Goal: Information Seeking & Learning: Understand process/instructions

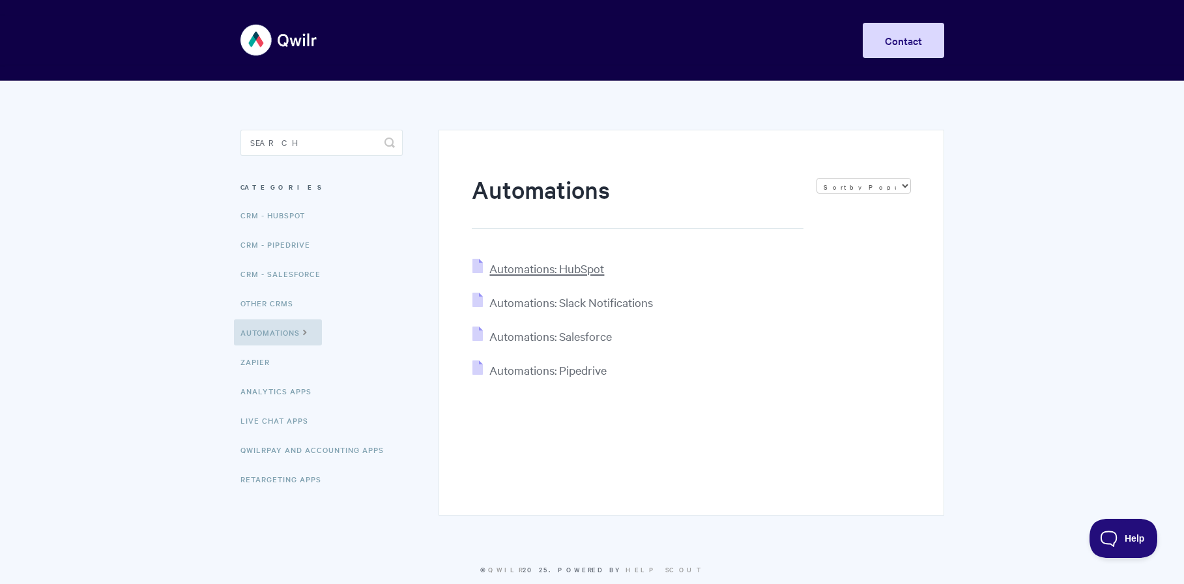
click at [564, 272] on span "Automations: HubSpot" at bounding box center [546, 268] width 115 height 15
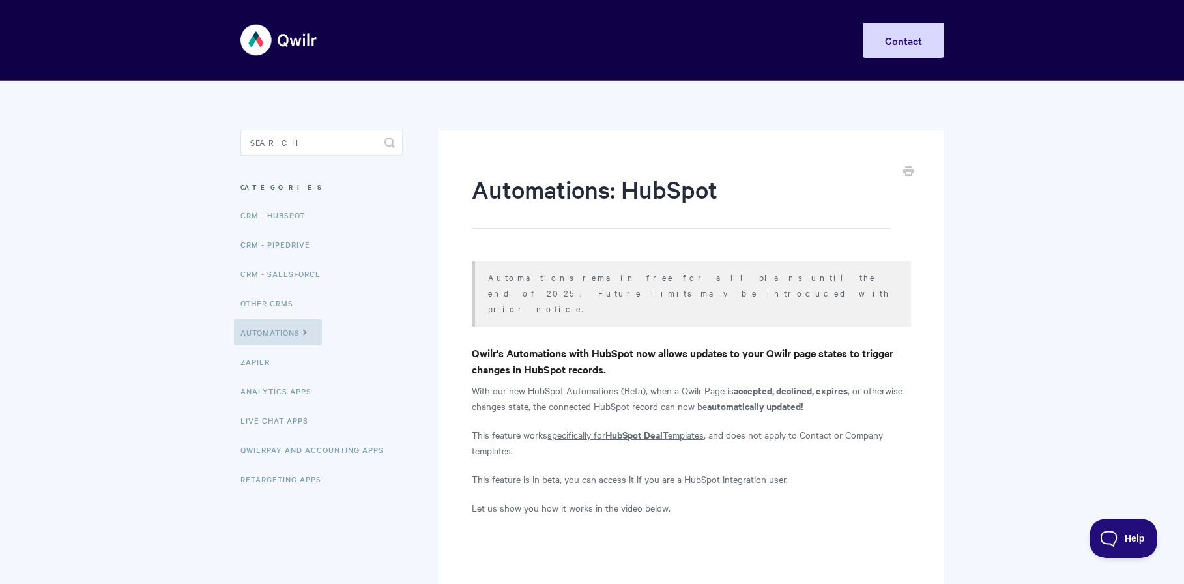
click at [242, 50] on img at bounding box center [280, 40] width 78 height 49
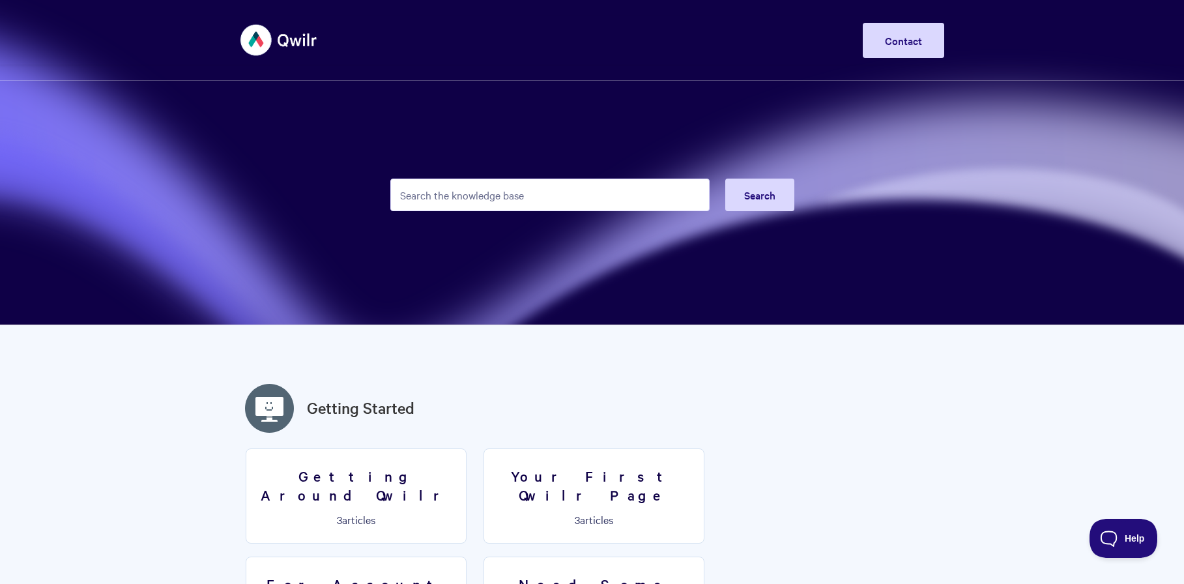
drag, startPoint x: 245, startPoint y: 318, endPoint x: 93, endPoint y: 67, distance: 293.3
